Goal: Transaction & Acquisition: Obtain resource

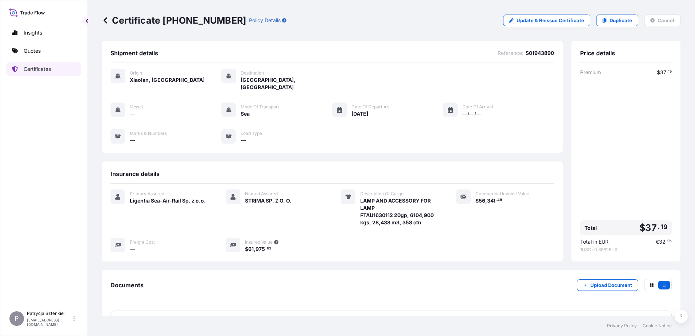
click at [64, 68] on link "Certificates" at bounding box center [43, 69] width 75 height 15
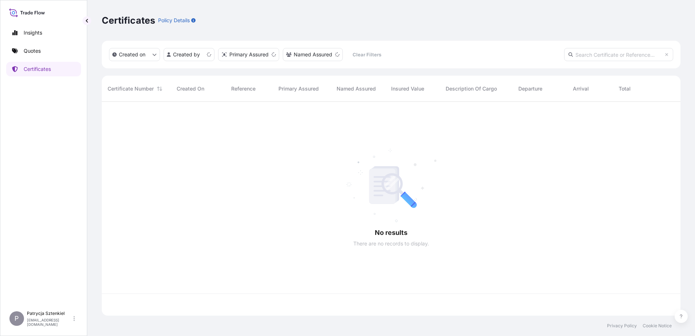
scroll to position [212, 573]
click at [615, 53] on input "text" at bounding box center [618, 54] width 109 height 13
paste input "CMAU7796872"
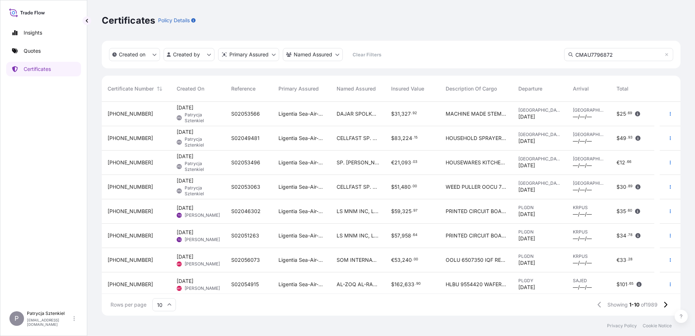
scroll to position [234, 573]
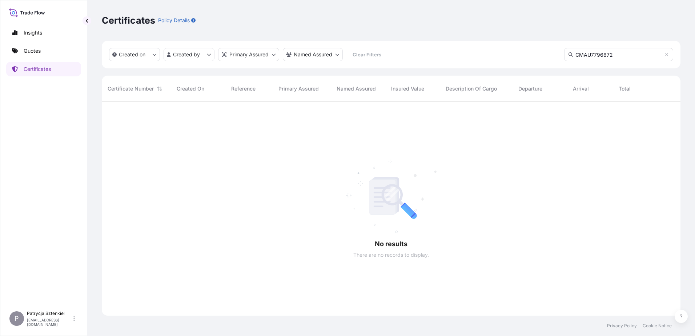
drag, startPoint x: 623, startPoint y: 55, endPoint x: 539, endPoint y: 46, distance: 84.3
click at [539, 46] on div "Created on Created by Primary Assured Named Assured Clear Filters CMAU7796872" at bounding box center [391, 55] width 578 height 28
paste input "S02024654"
type input "S02024654"
click at [41, 52] on link "Quotes" at bounding box center [43, 51] width 75 height 15
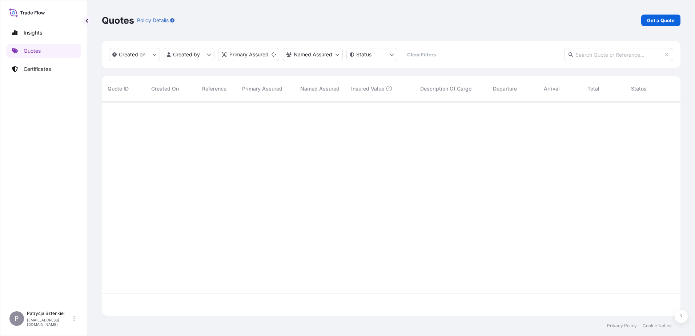
scroll to position [212, 573]
click at [655, 20] on p "Get a Quote" at bounding box center [661, 20] width 28 height 7
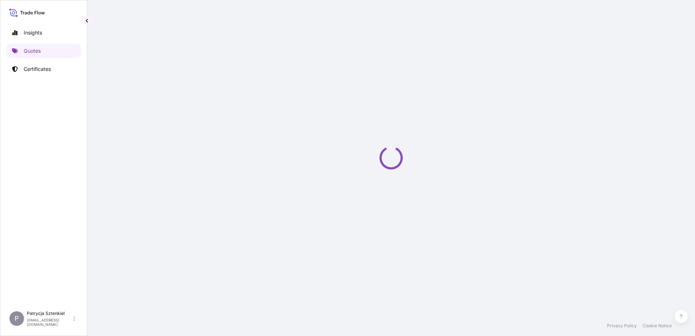
select select "Sea"
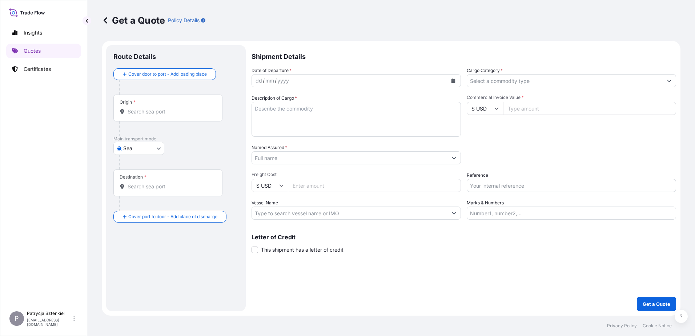
click at [477, 186] on input "Reference" at bounding box center [571, 185] width 209 height 13
paste input "S02046386"
type input "S02046386"
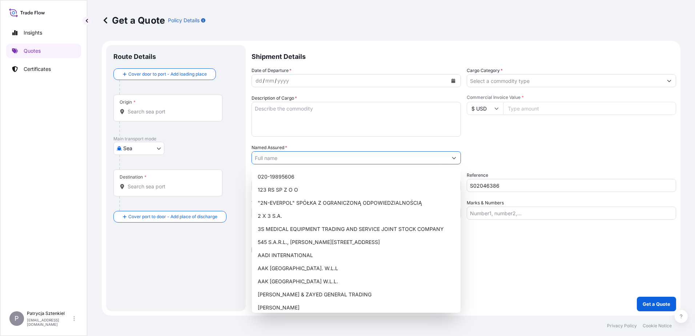
click at [273, 153] on input "Named Assured *" at bounding box center [349, 157] width 195 height 13
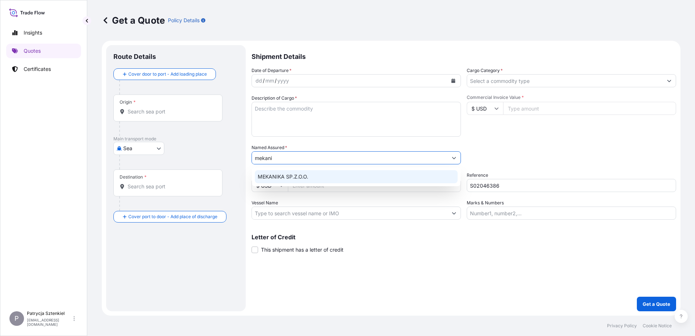
click at [306, 181] on div "MEKANIKA SP.Z.O.O." at bounding box center [356, 176] width 203 height 13
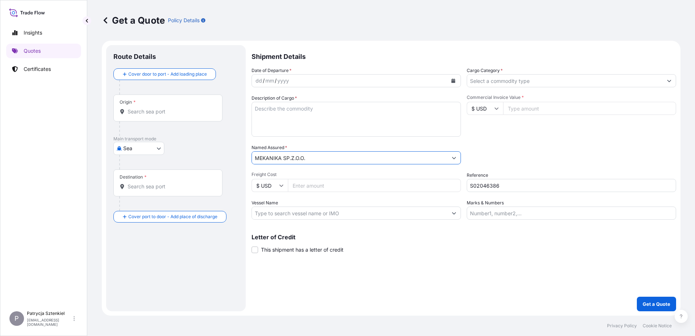
type input "MEKANIKA SP.Z.O.O."
click at [167, 104] on div "Origin *" at bounding box center [167, 107] width 109 height 27
click at [167, 108] on input "Origin *" at bounding box center [171, 111] width 86 height 7
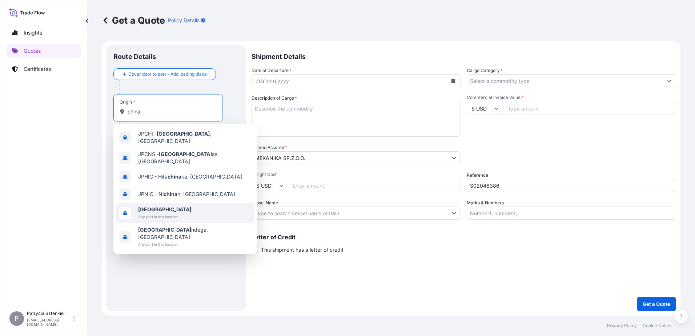
click at [153, 213] on span "Any port in this location" at bounding box center [164, 216] width 53 height 7
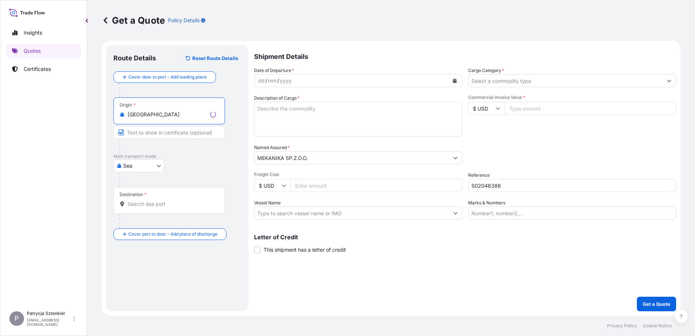
type input "[GEOGRAPHIC_DATA]"
click at [146, 195] on div "Destination *" at bounding box center [169, 200] width 112 height 27
click at [146, 200] on input "Destination *" at bounding box center [172, 203] width 88 height 7
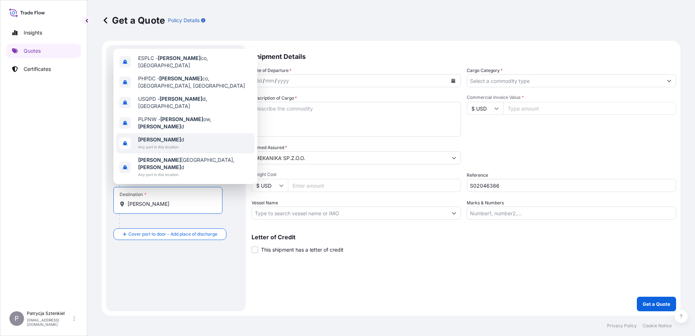
click at [141, 150] on span "Any port in this location" at bounding box center [161, 146] width 46 height 7
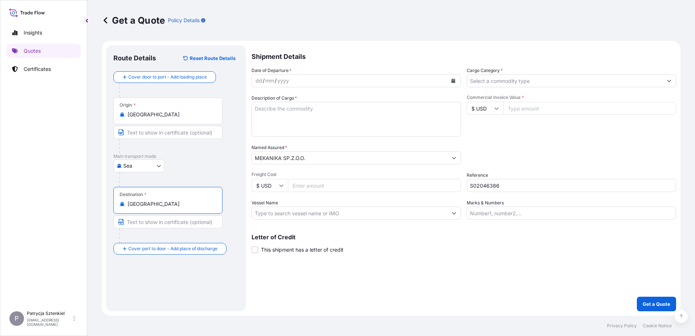
type input "[GEOGRAPHIC_DATA]"
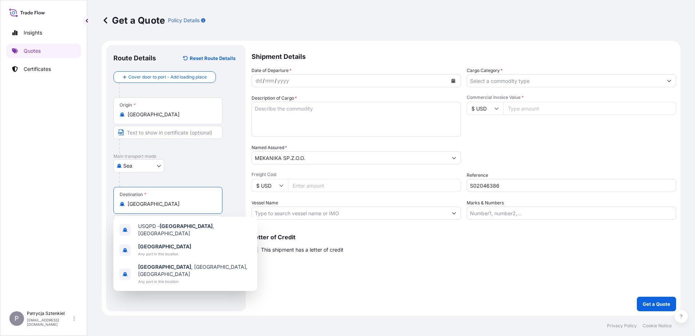
click at [371, 107] on textarea "Description of Cargo *" at bounding box center [355, 119] width 209 height 35
paste textarea "EVA FILM HS CODE:3920109090 PET FILM HS CODE：3919109900"
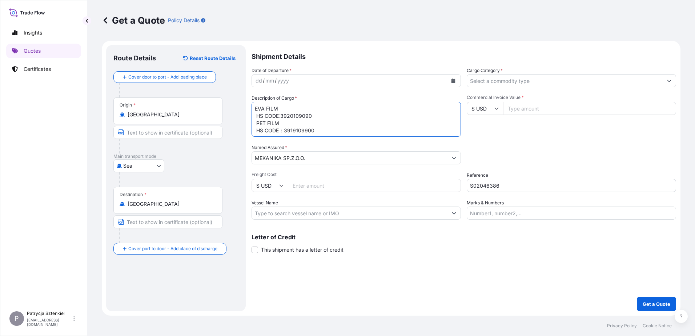
drag, startPoint x: 316, startPoint y: 113, endPoint x: 253, endPoint y: 117, distance: 63.0
click at [253, 117] on textarea "EVA FILM HS CODE:3920109090 PET FILM HS CODE：3919109900" at bounding box center [355, 119] width 209 height 35
drag, startPoint x: 318, startPoint y: 125, endPoint x: 242, endPoint y: 134, distance: 76.9
click at [242, 134] on form "Route Details Reset Route Details Cover door to port - Add loading place Place …" at bounding box center [391, 178] width 578 height 275
click at [257, 117] on textarea "EVA FILM PET FILM" at bounding box center [355, 119] width 209 height 35
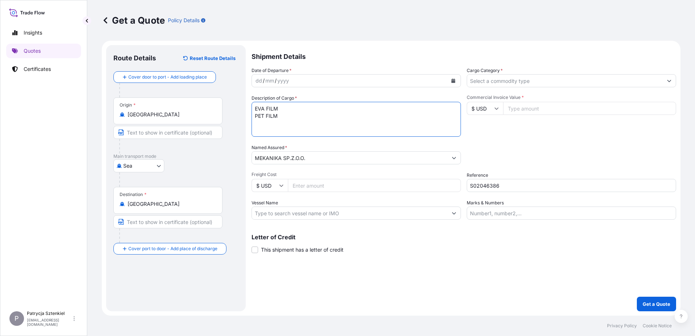
click at [288, 111] on textarea "EVA FILM PET FILM" at bounding box center [355, 119] width 209 height 35
click at [292, 117] on textarea "EVA FILM PET FILM" at bounding box center [355, 119] width 209 height 35
paste textarea "MSBU1897307 FX42381234 20GP 14540.00 KG 30.50 M3 318 PKG CY/CY"
type textarea "EVA FILM PET FILM MSBU1897307 FX42381234 20GP 14540.00 KG 30.50 M3 318 PKG CY/CY"
click at [455, 81] on button "Calendar" at bounding box center [453, 81] width 12 height 12
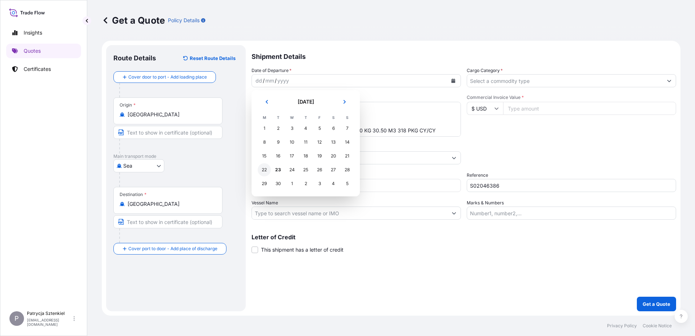
click at [267, 170] on div "22" at bounding box center [264, 169] width 13 height 13
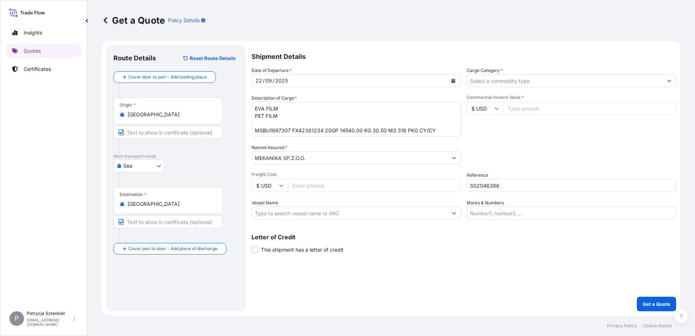
click at [537, 114] on input "Commercial Invoice Value *" at bounding box center [589, 108] width 173 height 13
click at [510, 108] on input "Commercial Invoice Value *" at bounding box center [589, 108] width 173 height 13
type input "63852.8"
click at [623, 83] on input "Cargo Category *" at bounding box center [564, 80] width 195 height 13
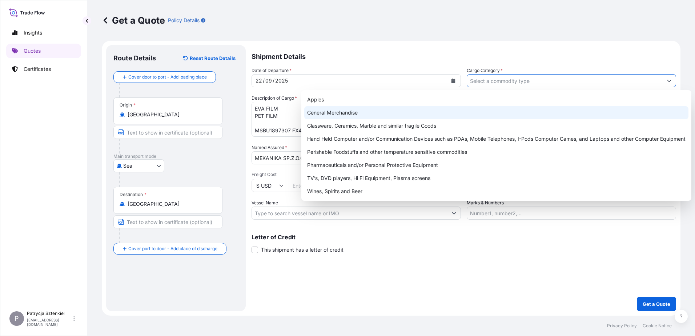
click at [516, 108] on div "General Merchandise" at bounding box center [496, 112] width 384 height 13
type input "General Merchandise"
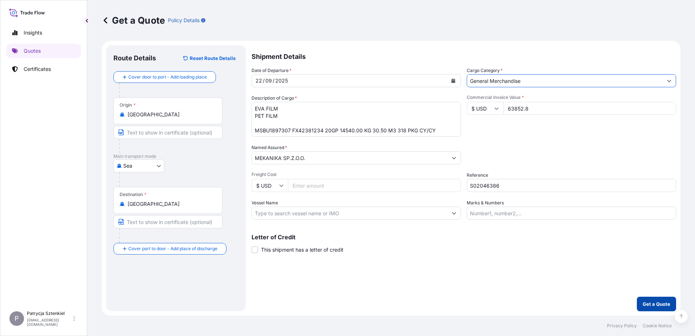
click at [653, 306] on p "Get a Quote" at bounding box center [656, 303] width 28 height 7
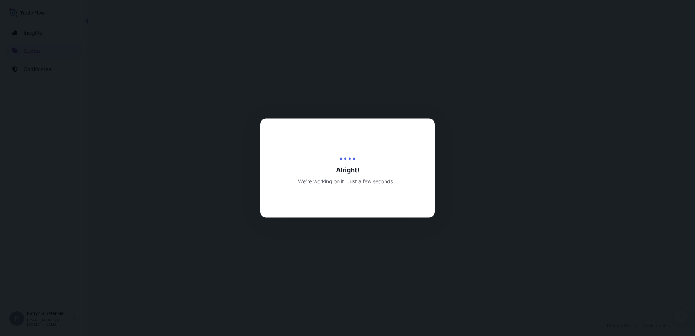
select select "Sea"
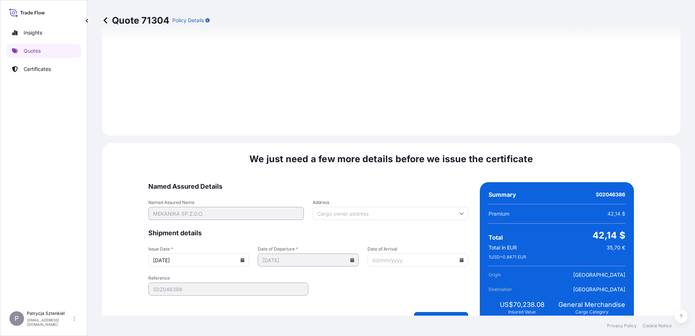
scroll to position [773, 0]
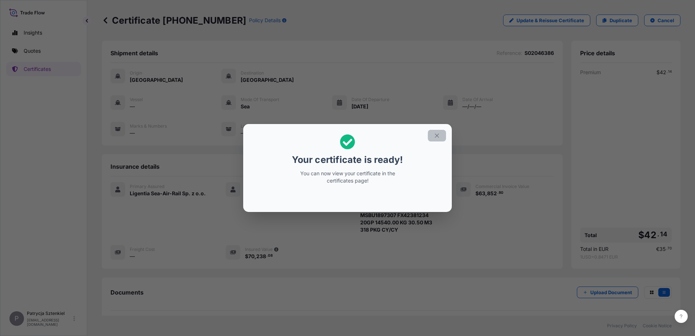
click at [429, 136] on button "button" at bounding box center [437, 136] width 18 height 12
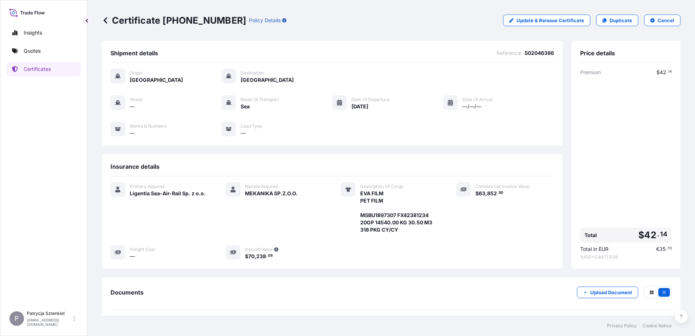
scroll to position [62, 0]
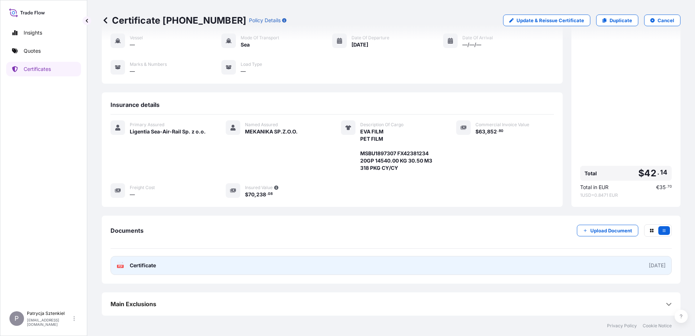
click at [218, 259] on link "PDF Certificate [DATE]" at bounding box center [390, 265] width 561 height 19
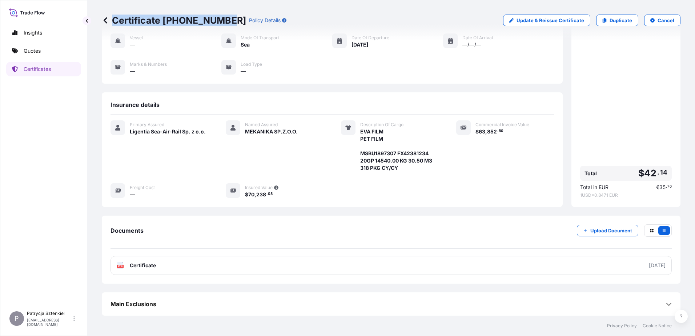
drag, startPoint x: 226, startPoint y: 18, endPoint x: 113, endPoint y: 19, distance: 113.7
click at [113, 19] on p "Certificate [PHONE_NUMBER]" at bounding box center [174, 21] width 144 height 12
copy p "Certificate [PHONE_NUMBER]"
click at [32, 51] on p "Quotes" at bounding box center [32, 50] width 17 height 7
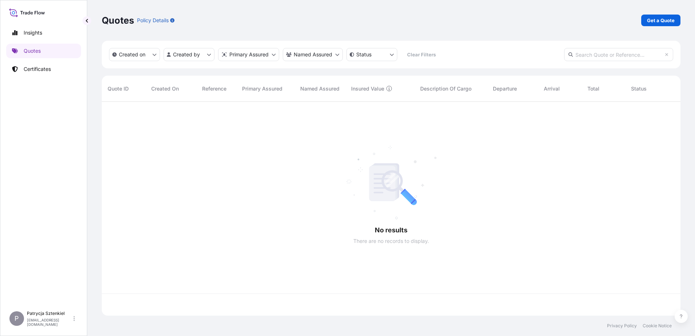
scroll to position [212, 573]
click at [666, 17] on p "Get a Quote" at bounding box center [661, 20] width 28 height 7
select select "Sea"
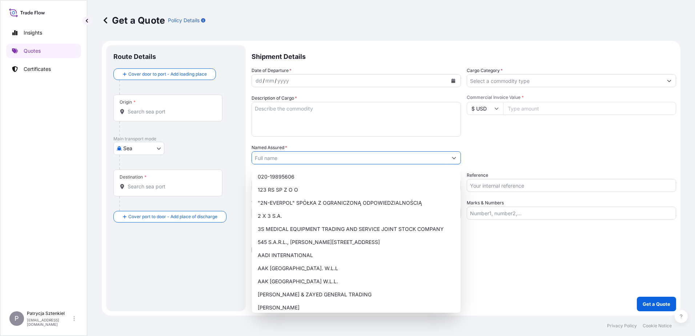
click at [279, 156] on input "Named Assured *" at bounding box center [349, 157] width 195 height 13
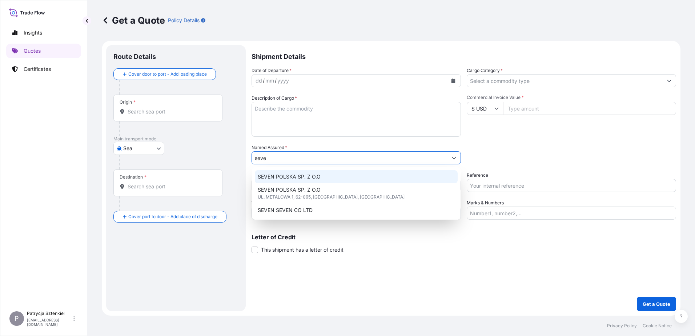
click at [323, 175] on div "SEVEN POLSKA SP. Z O.O" at bounding box center [356, 176] width 203 height 13
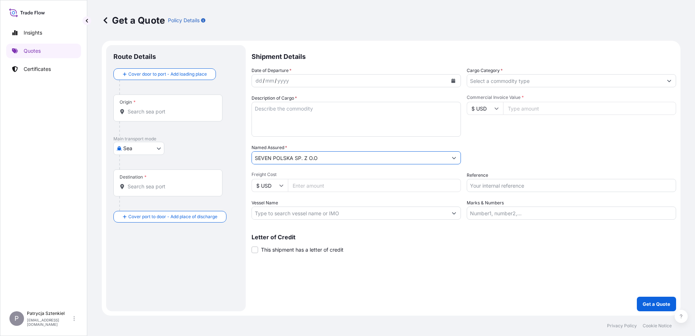
type input "SEVEN POLSKA SP. Z O.O"
click at [162, 109] on input "Origin *" at bounding box center [171, 111] width 86 height 7
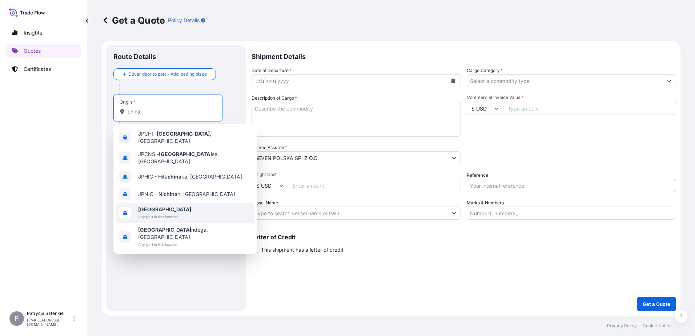
click at [158, 206] on span "[GEOGRAPHIC_DATA]" at bounding box center [164, 209] width 53 height 7
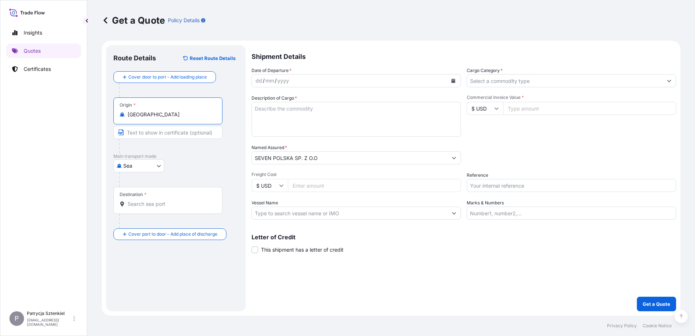
type input "[GEOGRAPHIC_DATA]"
click at [150, 203] on input "Destination *" at bounding box center [171, 203] width 86 height 7
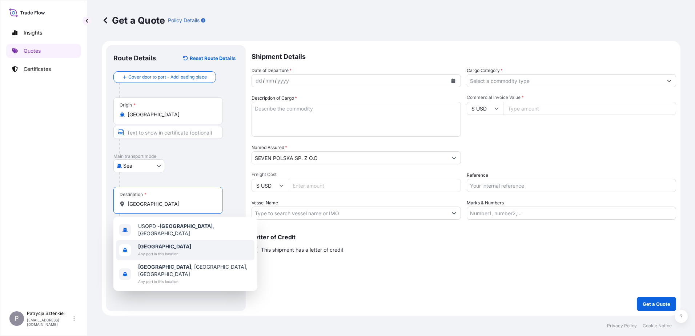
click at [152, 247] on div "[GEOGRAPHIC_DATA] Any port in this location" at bounding box center [164, 250] width 53 height 15
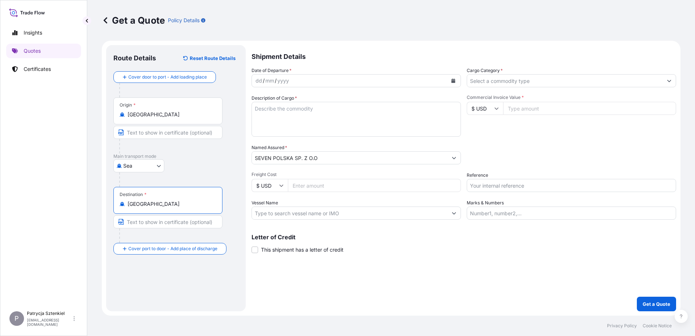
type input "[GEOGRAPHIC_DATA]"
click at [599, 102] on input "Commercial Invoice Value *" at bounding box center [589, 108] width 173 height 13
type input "31707.2"
drag, startPoint x: 553, startPoint y: 177, endPoint x: 550, endPoint y: 181, distance: 4.7
click at [553, 177] on div "Reference" at bounding box center [571, 181] width 209 height 20
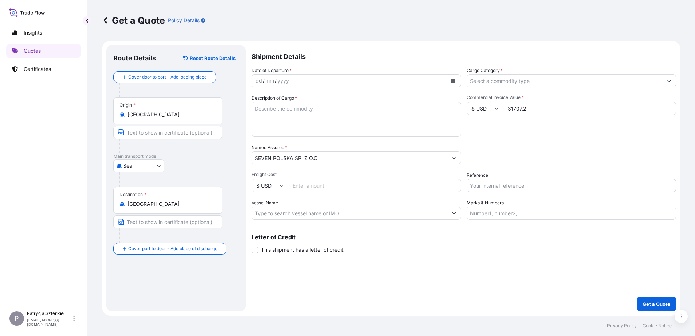
click at [548, 182] on input "Reference" at bounding box center [571, 185] width 209 height 13
paste input "S02046335"
type input "S02046335"
click at [451, 84] on button "Calendar" at bounding box center [453, 81] width 12 height 12
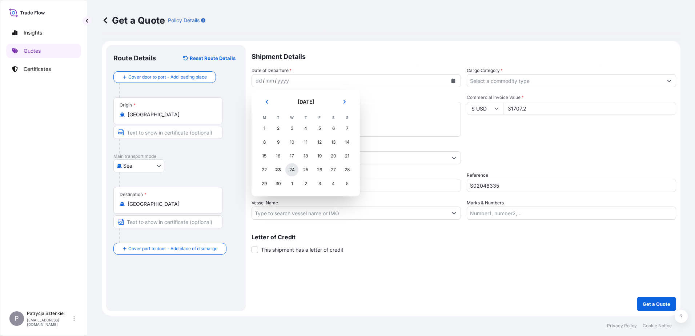
click at [290, 170] on div "24" at bounding box center [291, 169] width 13 height 13
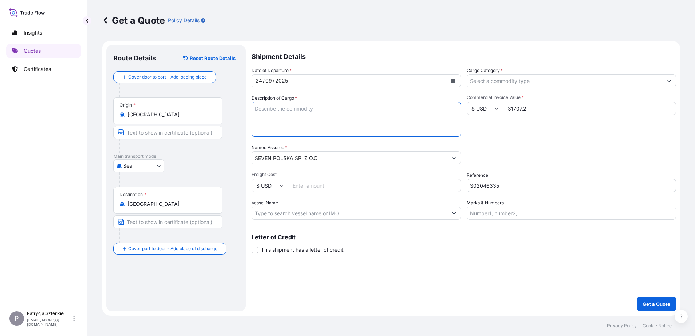
click at [279, 110] on textarea "Description of Cargo *" at bounding box center [355, 119] width 209 height 35
paste textarea "STC 1107 CARTON(S) PRODUCT CODE PLASTIC BASKET PRODUCT DESCRIPTION PLASTIC WIND…"
drag, startPoint x: 254, startPoint y: 116, endPoint x: 233, endPoint y: 94, distance: 30.1
click at [233, 94] on form "Route Details Reset Route Details Cover door to port - Add loading place Place …" at bounding box center [391, 178] width 578 height 275
drag, startPoint x: 296, startPoint y: 109, endPoint x: 237, endPoint y: 97, distance: 60.0
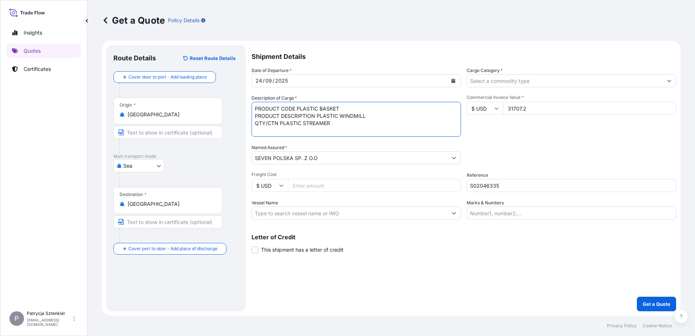
click at [238, 99] on form "Route Details Reset Route Details Cover door to port - Add loading place Place …" at bounding box center [391, 178] width 578 height 275
drag, startPoint x: 317, startPoint y: 116, endPoint x: 237, endPoint y: 119, distance: 80.0
click at [238, 119] on form "Route Details Reset Route Details Cover door to port - Add loading place Place …" at bounding box center [391, 178] width 578 height 275
drag, startPoint x: 279, startPoint y: 124, endPoint x: 236, endPoint y: 117, distance: 43.8
click at [236, 119] on form "Route Details Reset Route Details Cover door to port - Add loading place Place …" at bounding box center [391, 178] width 578 height 275
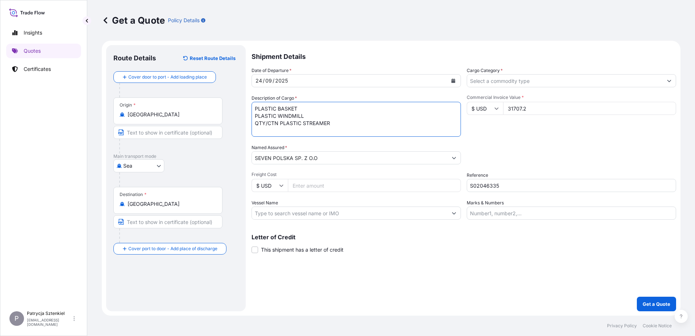
drag, startPoint x: 280, startPoint y: 125, endPoint x: 258, endPoint y: 124, distance: 22.9
click at [258, 124] on textarea "PLASTIC BASKET PLASTIC WINDMILL QTY/CTN PLASTIC STREAMER" at bounding box center [355, 119] width 209 height 35
type textarea "PLASTIC BASKET PLASTIC WINDMILL PLASTIC STREAMER"
click at [646, 74] on input "Cargo Category *" at bounding box center [564, 80] width 195 height 13
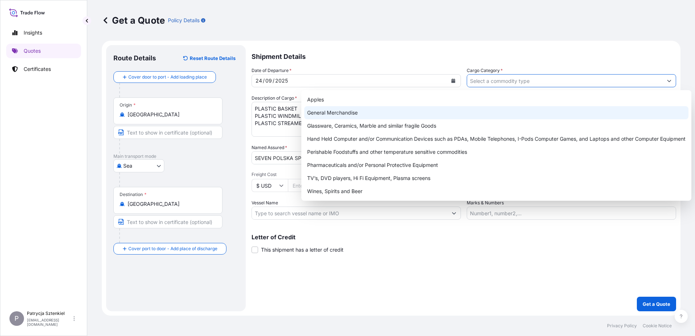
click at [412, 110] on div "General Merchandise" at bounding box center [496, 112] width 384 height 13
type input "General Merchandise"
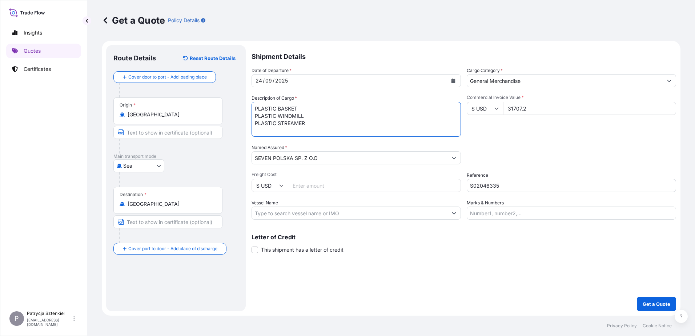
click at [287, 136] on textarea "PLASTIC BASKET PLASTIC WINDMILL PLASTIC STREAMER" at bounding box center [355, 119] width 209 height 35
click at [353, 130] on textarea "PLASTIC BASKET PLASTIC WINDMILL PLASTIC STREAMER" at bounding box center [355, 119] width 209 height 35
paste textarea "CSLU6013179 OOLJGH7489 40HC 4920.20 KG 65.421 M3 1107 CTN CY/CY* 702 CTN 3580.2…"
type textarea "PLASTIC BASKET PLASTIC WINDMILL PLASTIC STREAMER CSLU6013179 OOLJGH7489 40HC 49…"
click at [647, 300] on p "Get a Quote" at bounding box center [656, 303] width 28 height 7
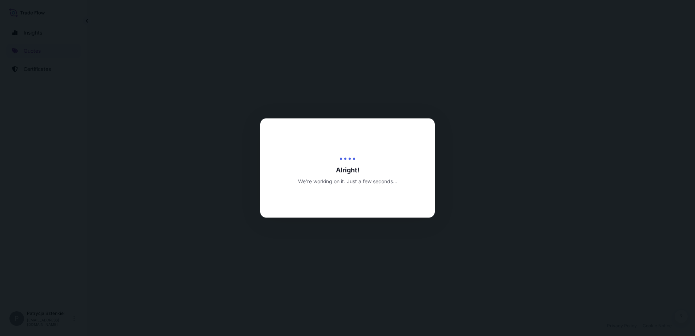
select select "Sea"
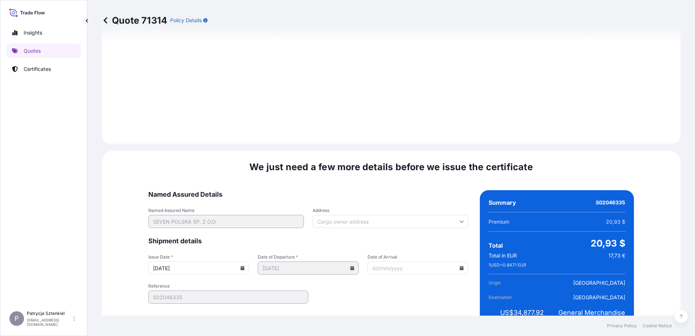
scroll to position [773, 0]
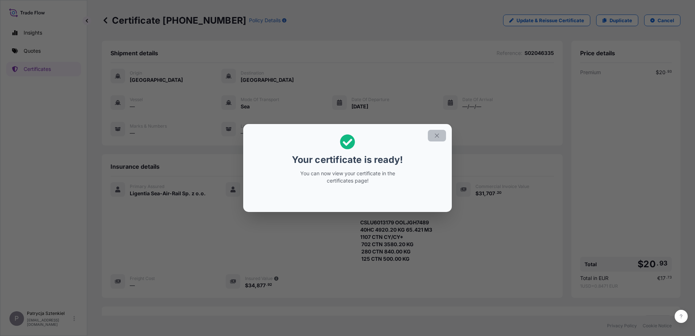
click at [438, 133] on icon "button" at bounding box center [436, 135] width 7 height 7
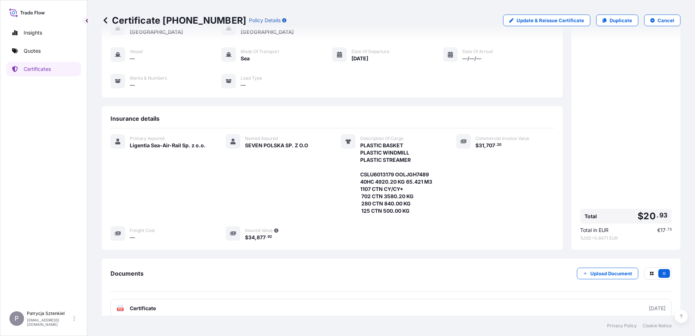
scroll to position [91, 0]
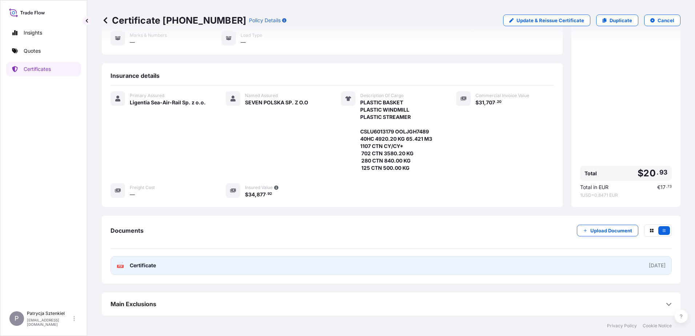
click at [364, 267] on link "PDF Certificate [DATE]" at bounding box center [390, 265] width 561 height 19
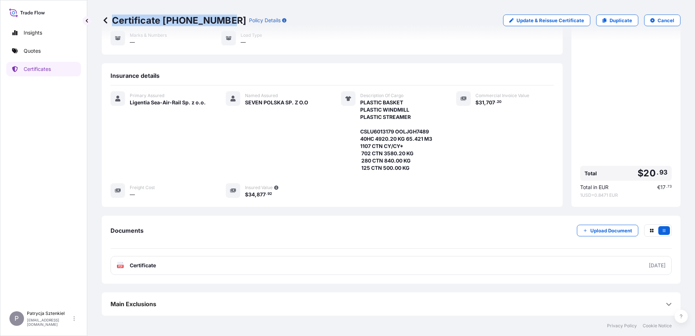
drag, startPoint x: 226, startPoint y: 21, endPoint x: 114, endPoint y: 19, distance: 111.9
click at [114, 19] on p "Certificate [PHONE_NUMBER]" at bounding box center [174, 21] width 144 height 12
copy p "Certificate [PHONE_NUMBER]"
